Goal: Task Accomplishment & Management: Manage account settings

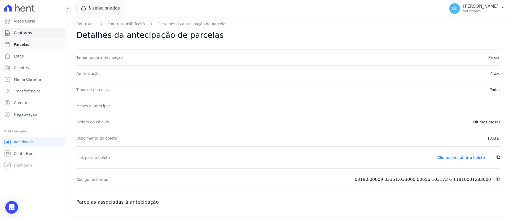
click at [26, 44] on span "Parcelas" at bounding box center [21, 44] width 15 height 5
select select
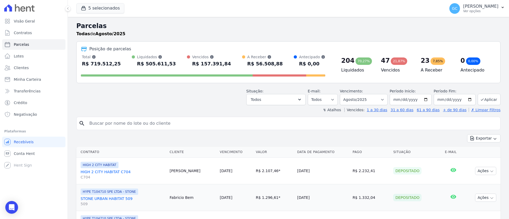
click at [146, 127] on input "search" at bounding box center [292, 123] width 412 height 11
paste input "[PERSON_NAME]"
type input "[PERSON_NAME]"
select select
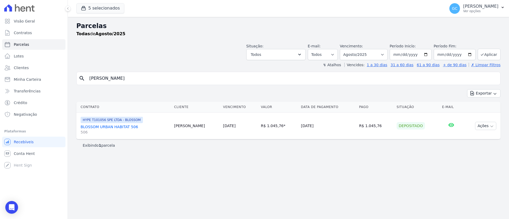
drag, startPoint x: 115, startPoint y: 76, endPoint x: 68, endPoint y: 70, distance: 48.1
click at [68, 72] on div "Parcelas Todas [PERSON_NAME]/2025 Situação: Agendado Em Aberto Pago Processando…" at bounding box center [288, 118] width 441 height 202
paste input "[PERSON_NAME]"
type input "[PERSON_NAME]"
select select
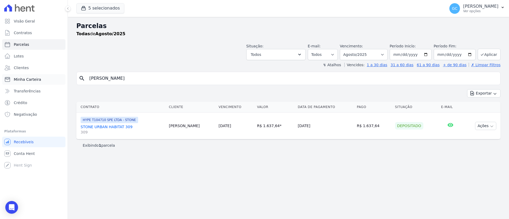
drag, startPoint x: 148, startPoint y: 79, endPoint x: 20, endPoint y: 68, distance: 128.3
click at [33, 78] on div "Visão Geral Contratos [GEOGRAPHIC_DATA] Lotes Clientes Minha Carteira Transferê…" at bounding box center [254, 109] width 509 height 219
paste input "[PERSON_NAME] [PERSON_NAME]"
type input "[PERSON_NAME] [PERSON_NAME]"
select select
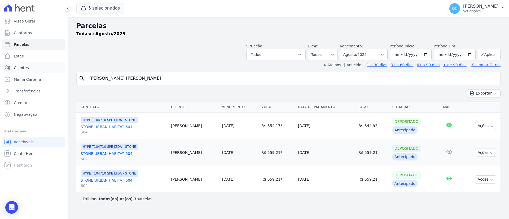
drag, startPoint x: 146, startPoint y: 77, endPoint x: 46, endPoint y: 71, distance: 100.5
click at [50, 73] on div "Visão Geral Contratos [GEOGRAPHIC_DATA] Lotes Clientes Minha Carteira Transferê…" at bounding box center [254, 109] width 509 height 219
paste input "[PERSON_NAME] [PERSON_NAME] [PERSON_NAME]"
type input "[PERSON_NAME] [PERSON_NAME] [PERSON_NAME]"
select select
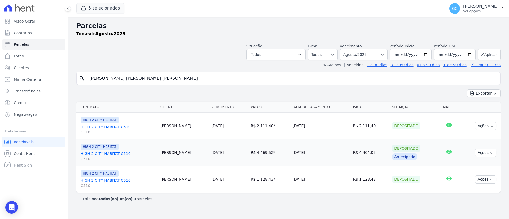
drag, startPoint x: 163, startPoint y: 80, endPoint x: 83, endPoint y: 70, distance: 80.5
click at [86, 72] on div "search [PERSON_NAME] [PERSON_NAME] [PERSON_NAME]" at bounding box center [288, 78] width 424 height 13
paste input "[PERSON_NAME] Do [PERSON_NAME]"
type input "[PERSON_NAME] Do [PERSON_NAME]"
select select
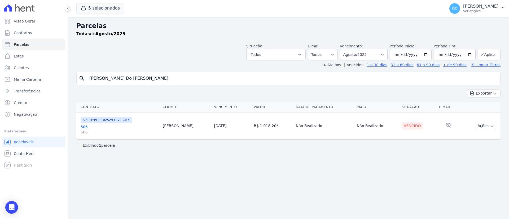
drag, startPoint x: 183, startPoint y: 77, endPoint x: 0, endPoint y: 63, distance: 183.9
click at [6, 67] on div "Visão Geral Contratos [GEOGRAPHIC_DATA] Lotes Clientes Minha Carteira Transferê…" at bounding box center [254, 109] width 509 height 219
paste input "[PERSON_NAME]"
type input "[PERSON_NAME]"
select select
